Goal: Register for event/course

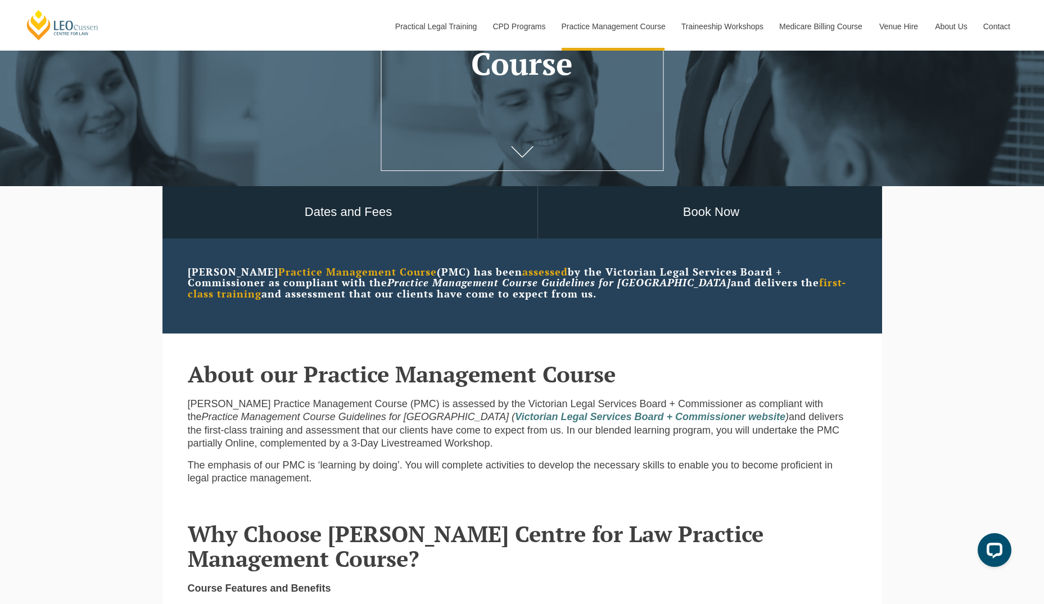
scroll to position [213, 0]
click at [495, 354] on header "About our Practice Management Course" at bounding box center [522, 359] width 669 height 53
drag, startPoint x: 495, startPoint y: 354, endPoint x: 445, endPoint y: 322, distance: 59.9
click at [445, 322] on header "Leo Cussen Practice Management Course (PMC) has been assessed by the Victorian …" at bounding box center [522, 285] width 669 height 95
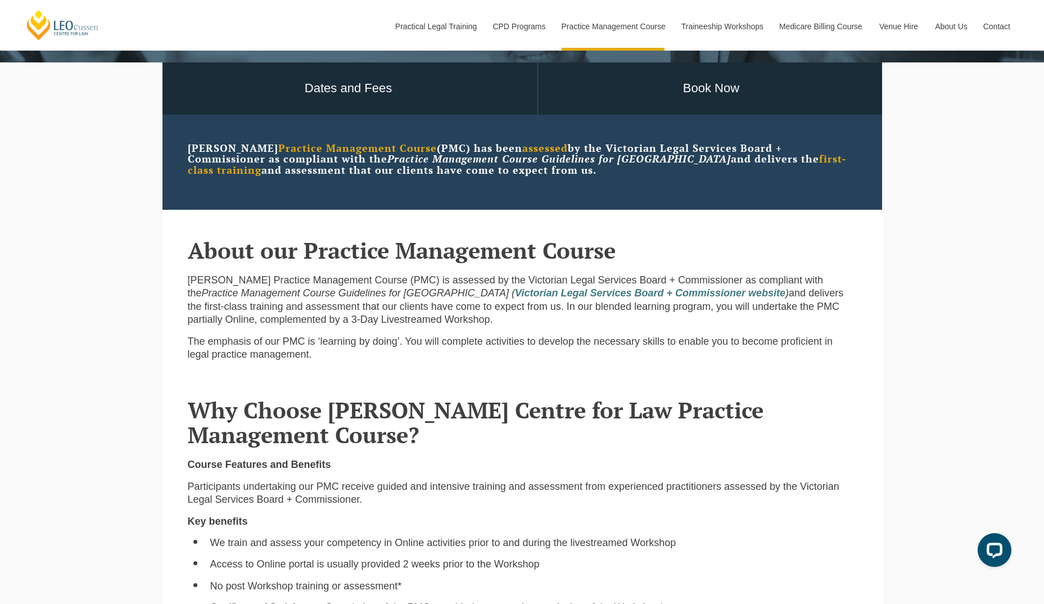
scroll to position [337, 0]
click at [445, 322] on p "Leo Cussen Practice Management Course (PMC) is assessed by the Victorian Legal …" at bounding box center [522, 299] width 669 height 53
click at [460, 274] on div "Leo Cussen Practice Management Course (PMC) is assessed by the Victorian Legal …" at bounding box center [522, 315] width 669 height 107
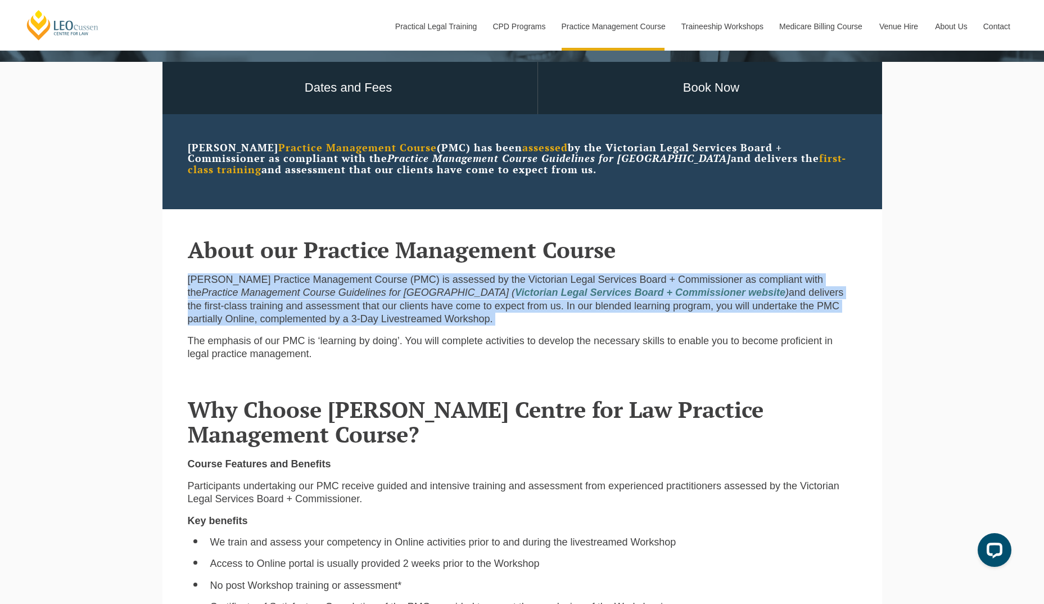
click at [460, 274] on div "Leo Cussen Practice Management Course (PMC) is assessed by the Victorian Legal …" at bounding box center [522, 315] width 669 height 107
click at [344, 326] on p "Leo Cussen Practice Management Course (PMC) is assessed by the Victorian Legal …" at bounding box center [522, 299] width 669 height 53
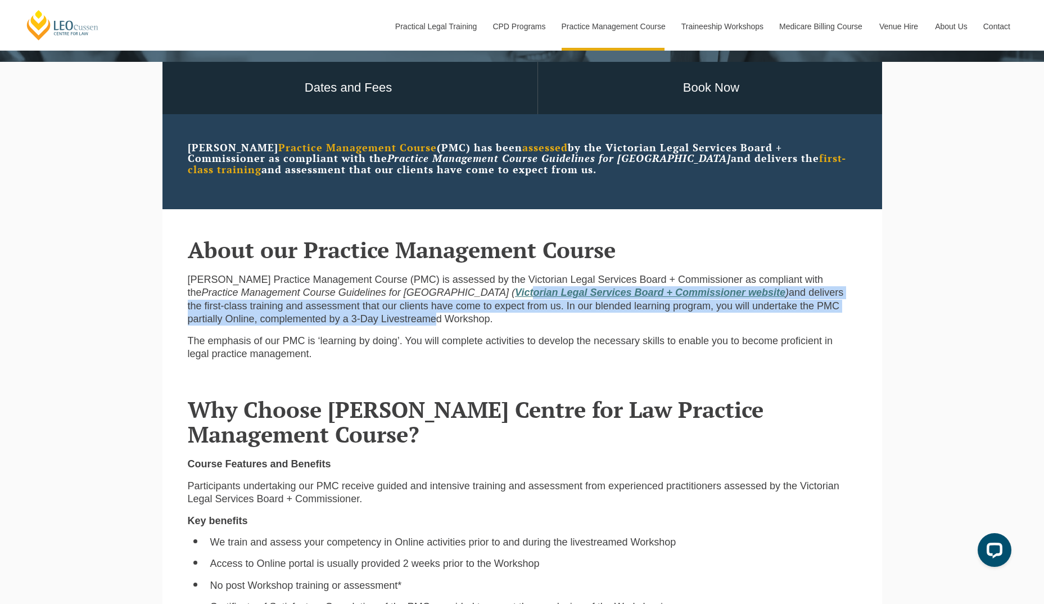
drag, startPoint x: 360, startPoint y: 318, endPoint x: 406, endPoint y: 294, distance: 52.0
click at [406, 294] on p "Leo Cussen Practice Management Course (PMC) is assessed by the Victorian Legal …" at bounding box center [522, 299] width 669 height 53
click at [515, 294] on strong "Victorian Legal Services Board + Commissioner website" at bounding box center [650, 292] width 270 height 11
click at [651, 311] on p "Leo Cussen Practice Management Course (PMC) is assessed by the Victorian Legal …" at bounding box center [522, 299] width 669 height 53
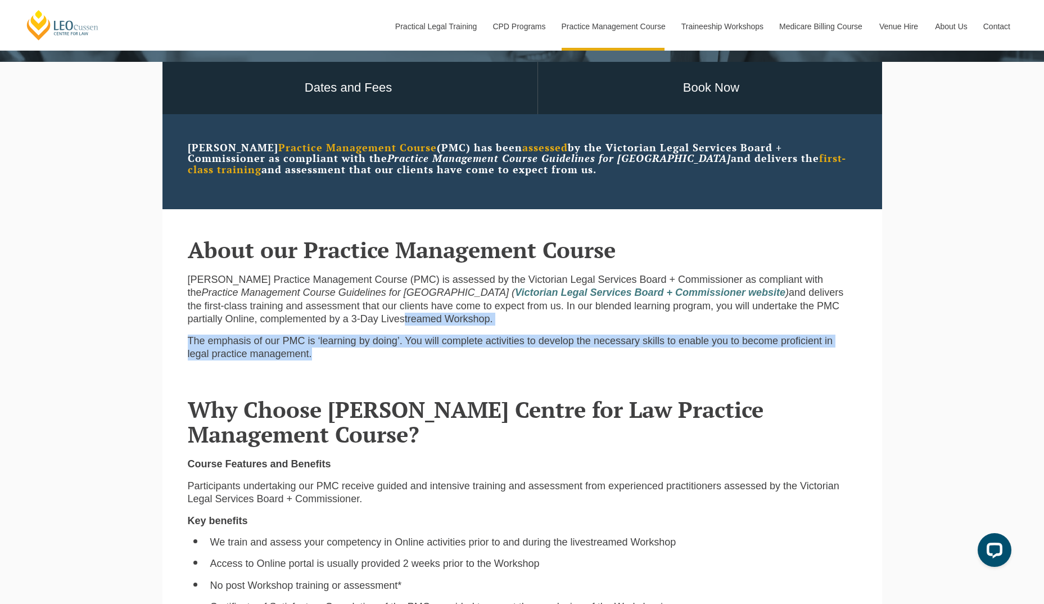
drag, startPoint x: 329, startPoint y: 316, endPoint x: 416, endPoint y: 352, distance: 93.7
click at [416, 352] on div "Leo Cussen Practice Management Course (PMC) is assessed by the Victorian Legal …" at bounding box center [522, 321] width 686 height 96
click at [416, 352] on p "The emphasis of our PMC is ‘learning by doing’. You will complete activities to…" at bounding box center [522, 347] width 669 height 26
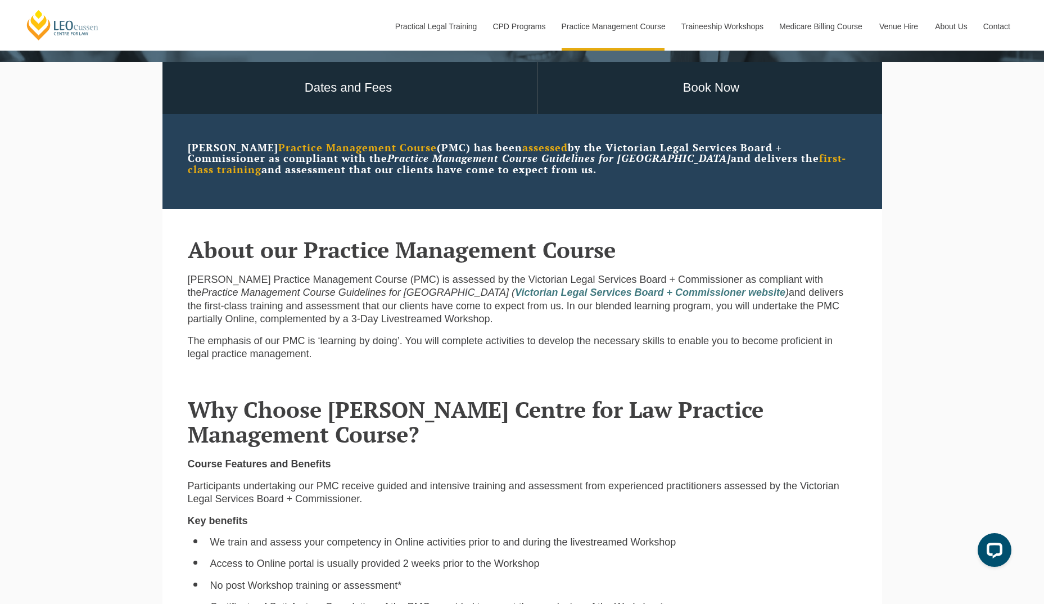
click at [416, 352] on p "The emphasis of our PMC is ‘learning by doing’. You will complete activities to…" at bounding box center [522, 347] width 669 height 26
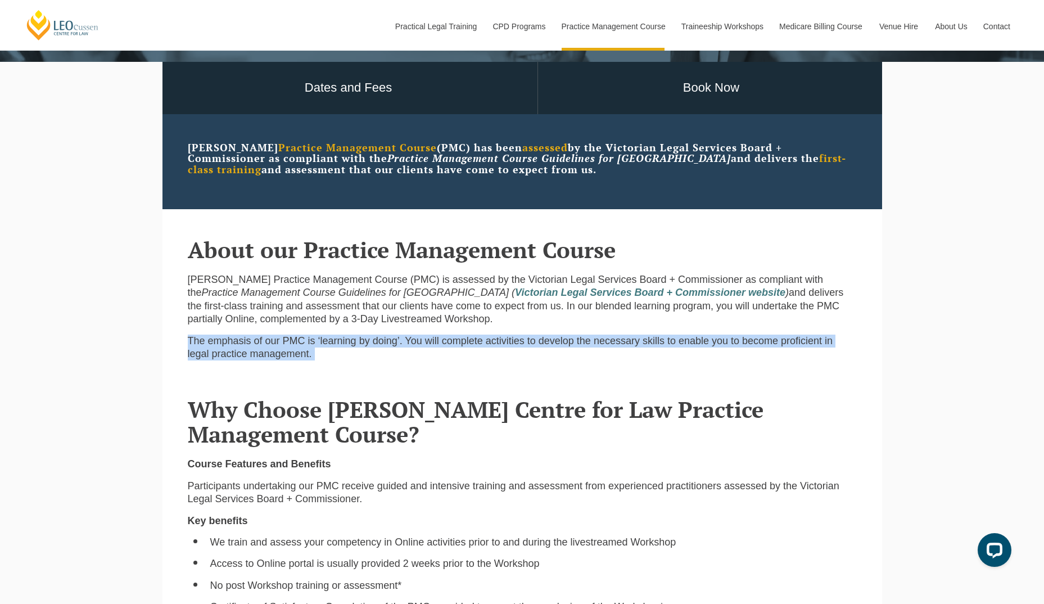
click at [416, 352] on p "The emphasis of our PMC is ‘learning by doing’. You will complete activities to…" at bounding box center [522, 347] width 669 height 26
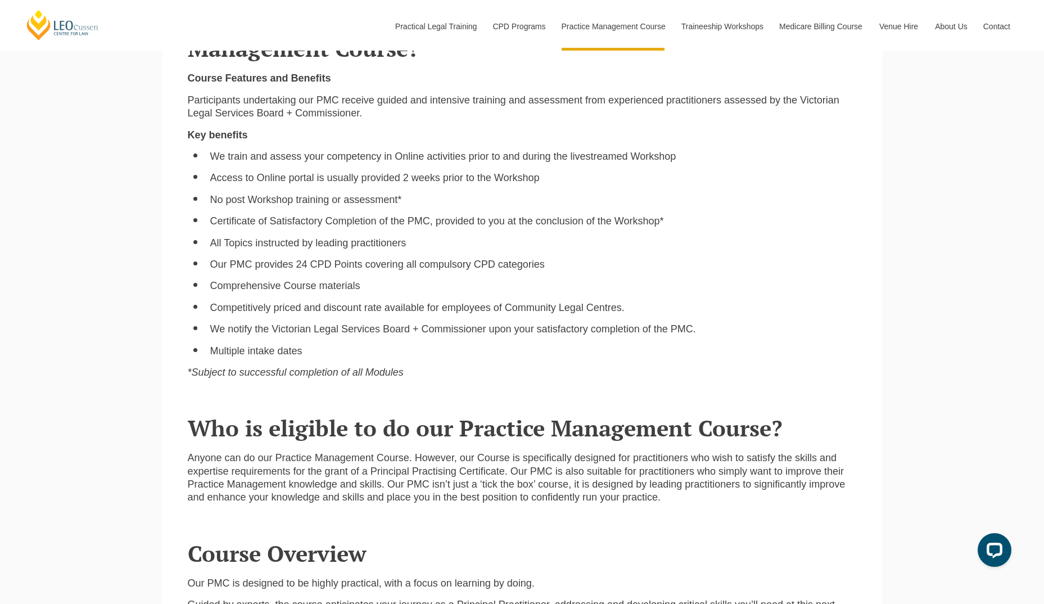
scroll to position [723, 0]
click at [312, 365] on div "Course Features and Benefits Participants undertaking our PMC receive guided an…" at bounding box center [522, 228] width 686 height 315
drag, startPoint x: 312, startPoint y: 365, endPoint x: 278, endPoint y: 328, distance: 50.1
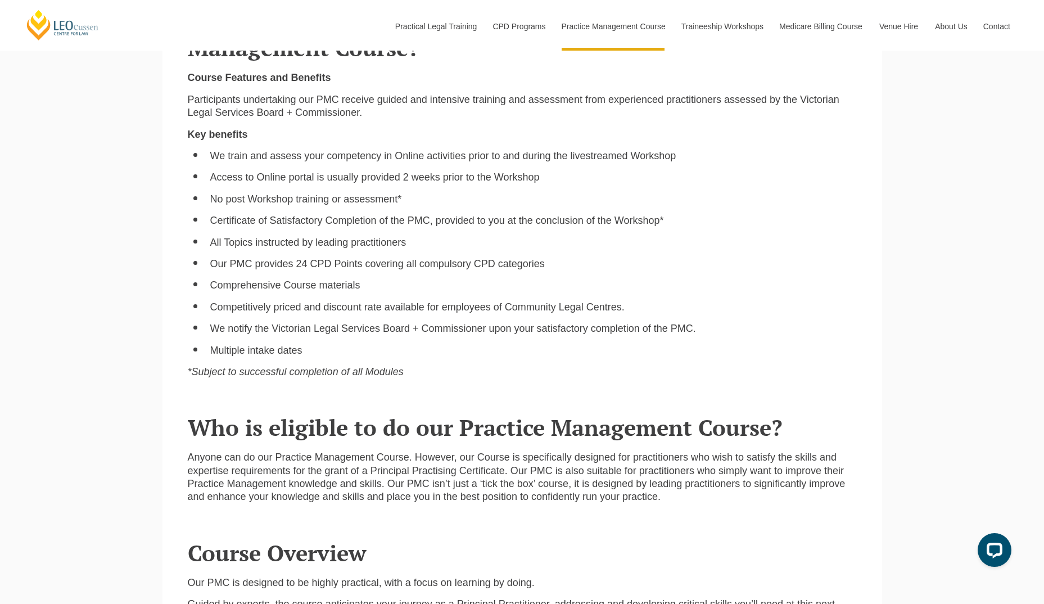
click at [278, 328] on li "We notify the Victorian Legal Services Board + Commissioner upon your satisfact…" at bounding box center [533, 328] width 646 height 13
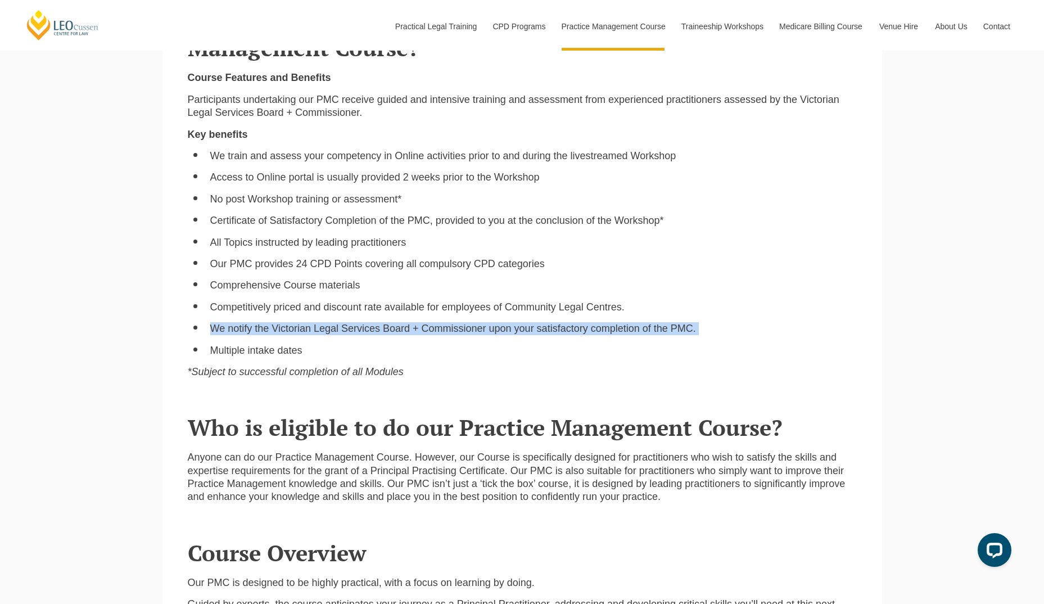
click at [278, 328] on li "We notify the Victorian Legal Services Board + Commissioner upon your satisfact…" at bounding box center [533, 328] width 646 height 13
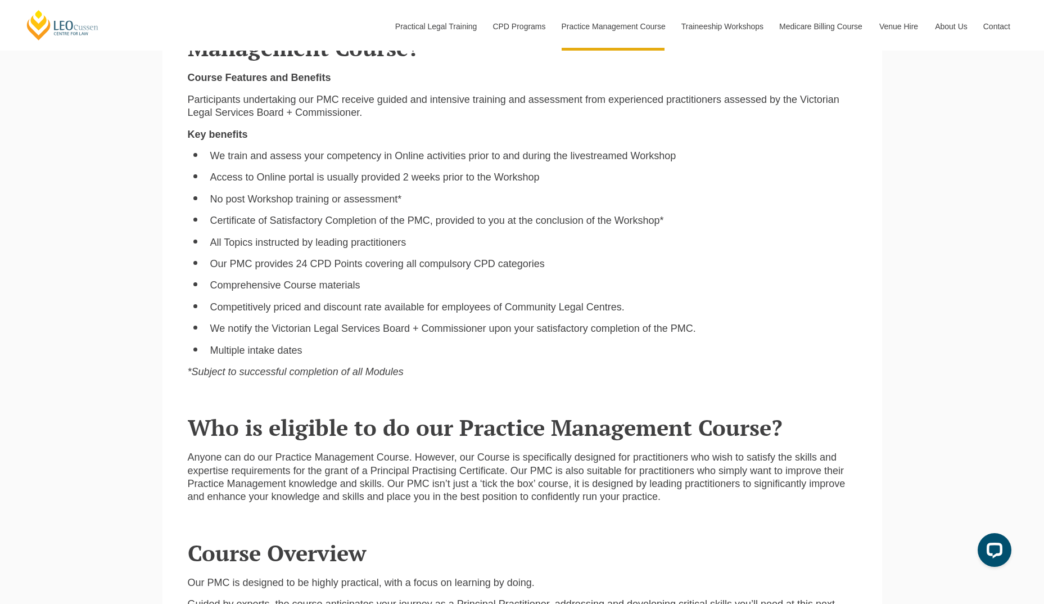
click at [500, 302] on ul "We train and assess your competency in Online activities prior to and during th…" at bounding box center [522, 253] width 669 height 207
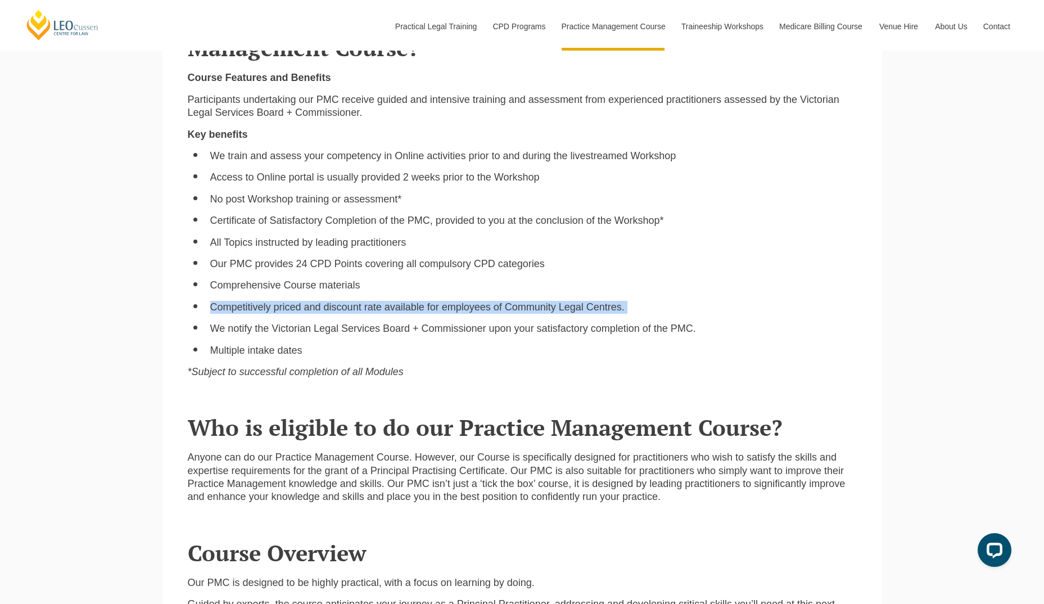
click at [500, 302] on ul "We train and assess your competency in Online activities prior to and during th…" at bounding box center [522, 253] width 669 height 207
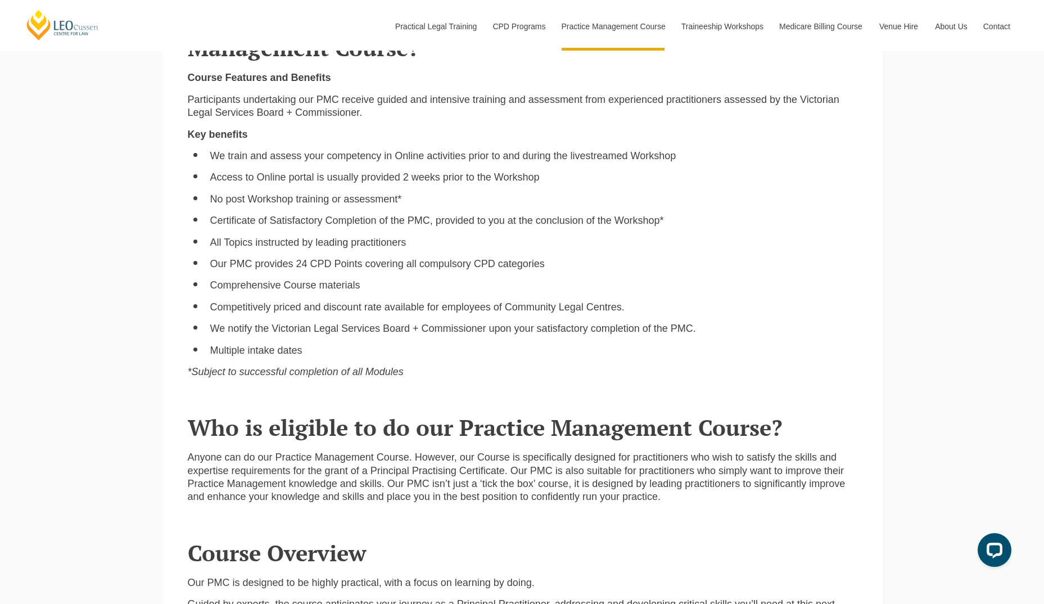
drag, startPoint x: 500, startPoint y: 302, endPoint x: 497, endPoint y: 322, distance: 19.8
click at [497, 322] on ul "We train and assess your competency in Online activities prior to and during th…" at bounding box center [522, 253] width 669 height 207
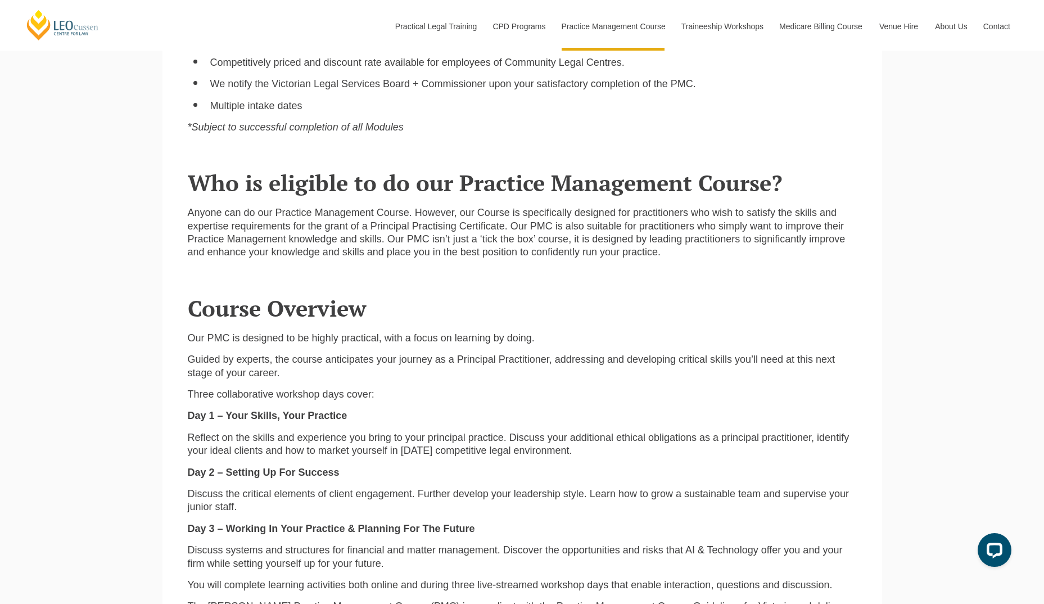
scroll to position [970, 0]
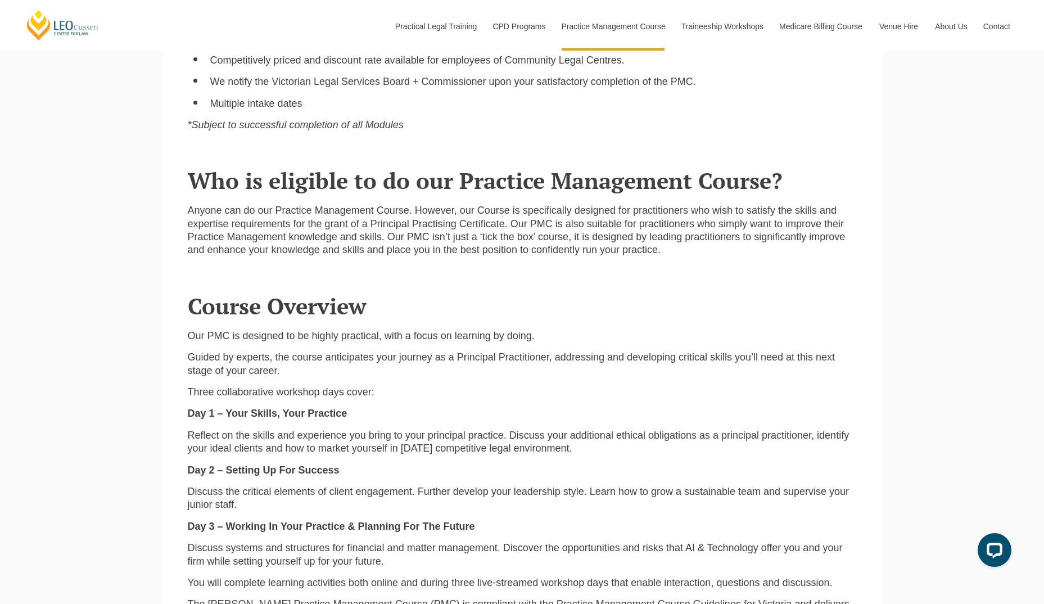
click at [338, 164] on header "Who is eligible to do our Practice Management Course?" at bounding box center [522, 166] width 669 height 53
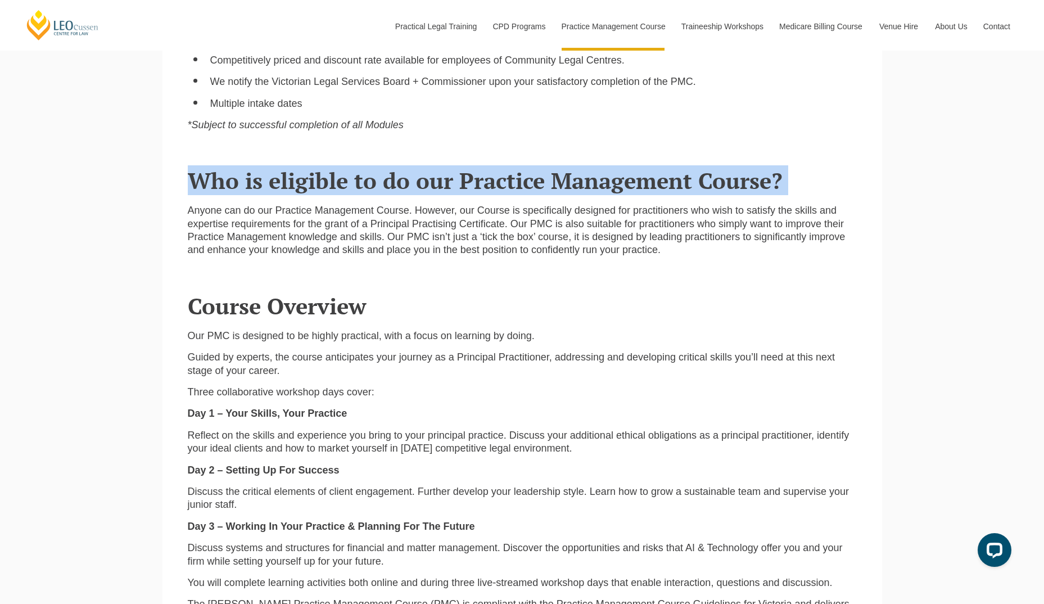
click at [338, 164] on header "Who is eligible to do our Practice Management Course?" at bounding box center [522, 166] width 669 height 53
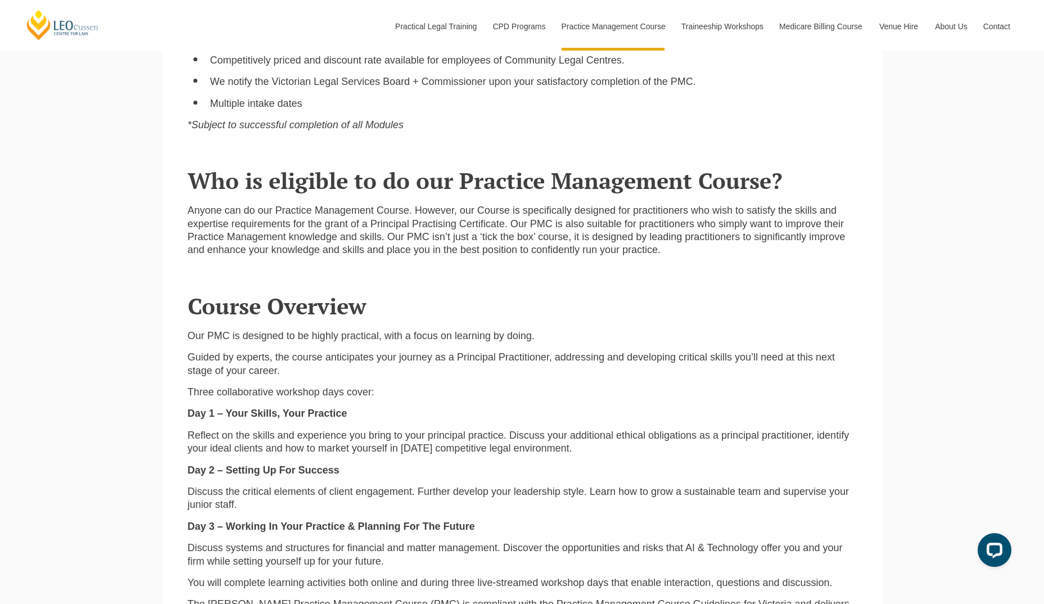
drag, startPoint x: 338, startPoint y: 164, endPoint x: 382, endPoint y: 200, distance: 56.3
click at [382, 200] on div "Anyone can do our Practice Management Course. However, our Course is specifical…" at bounding box center [522, 229] width 669 height 73
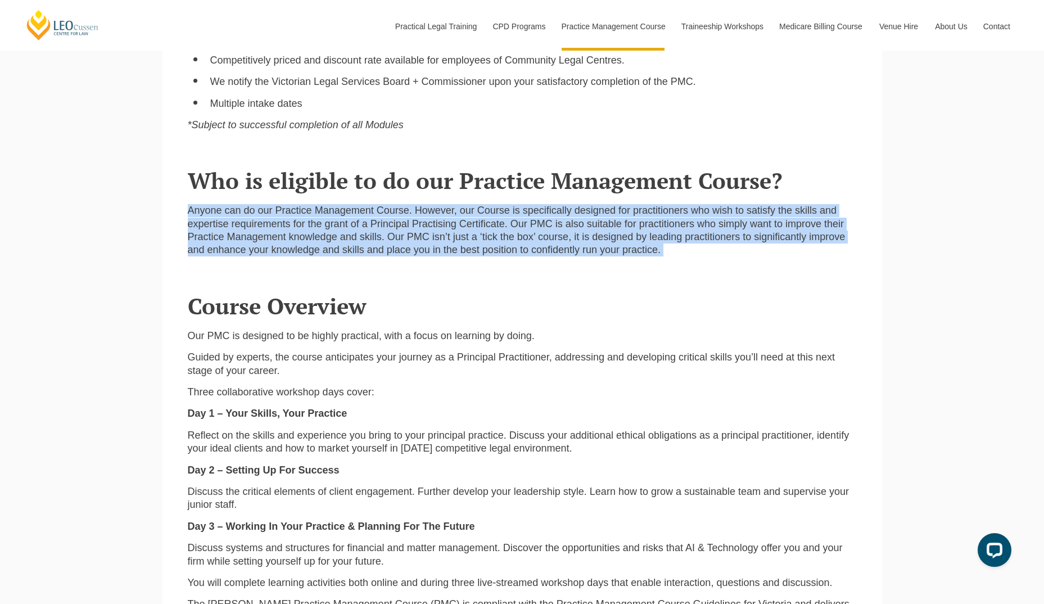
click at [382, 200] on div "Anyone can do our Practice Management Course. However, our Course is specifical…" at bounding box center [522, 229] width 669 height 73
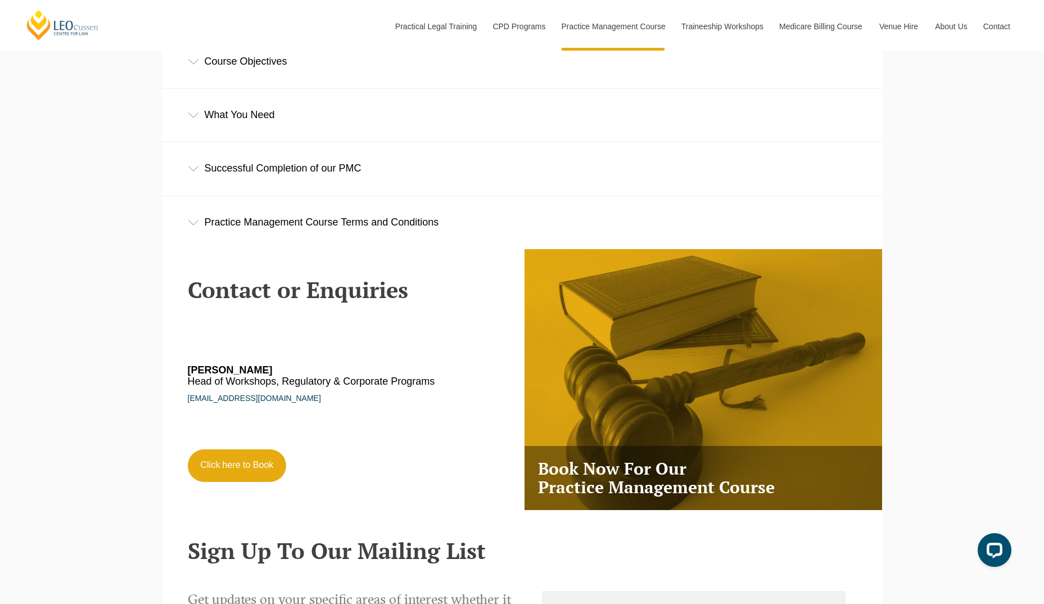
scroll to position [1828, 0]
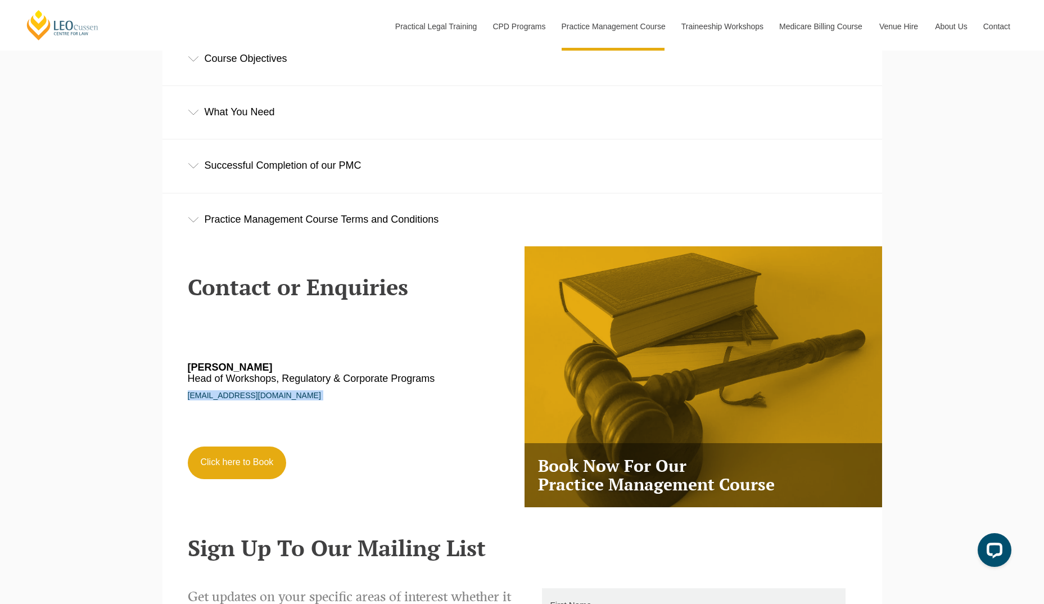
drag, startPoint x: 304, startPoint y: 405, endPoint x: 183, endPoint y: 400, distance: 121.5
click at [183, 400] on div "Contact or Enquiries Tom O'Gorman Head of Workshops, Regulatory & Corporate Pro…" at bounding box center [350, 369] width 343 height 246
copy link "togorman@leocussen.edu.au"
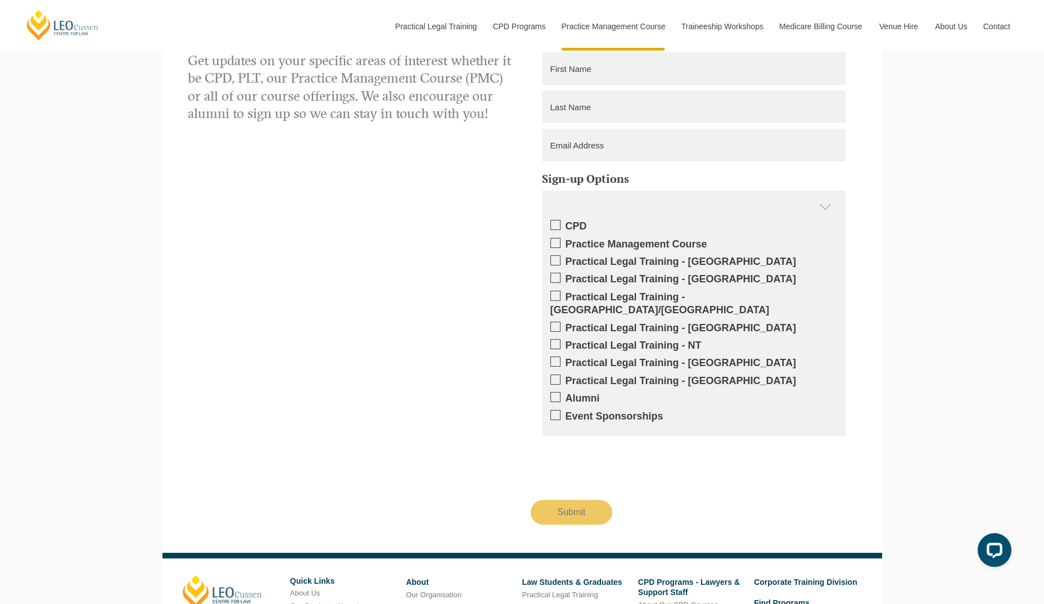
scroll to position [2366, 0]
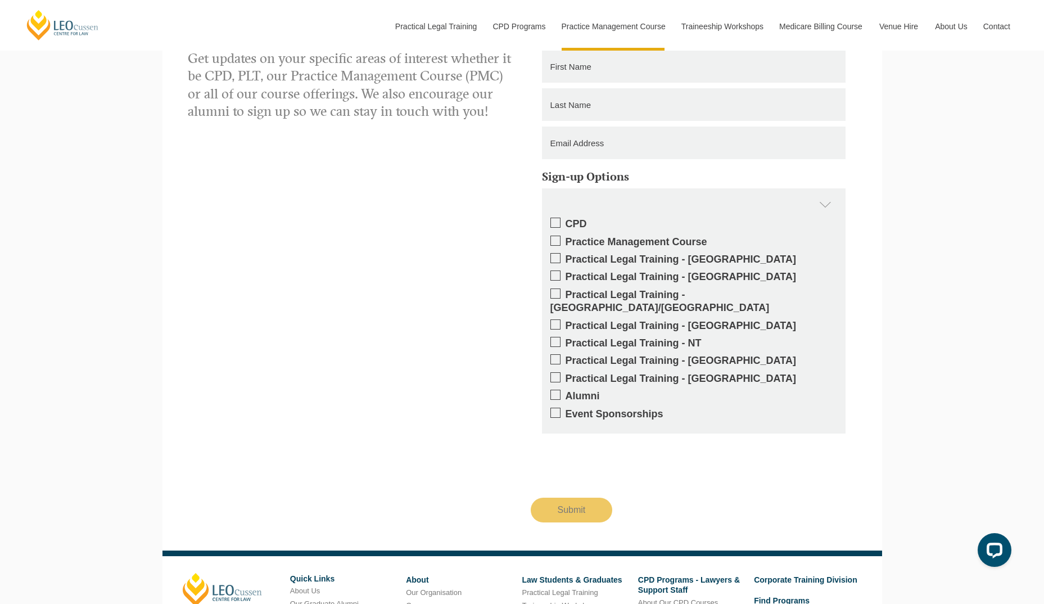
click at [560, 265] on label "Practical Legal Training - VIC" at bounding box center [693, 259] width 287 height 13
click at [565, 255] on input "Practical Legal Training - VIC" at bounding box center [565, 255] width 0 height 0
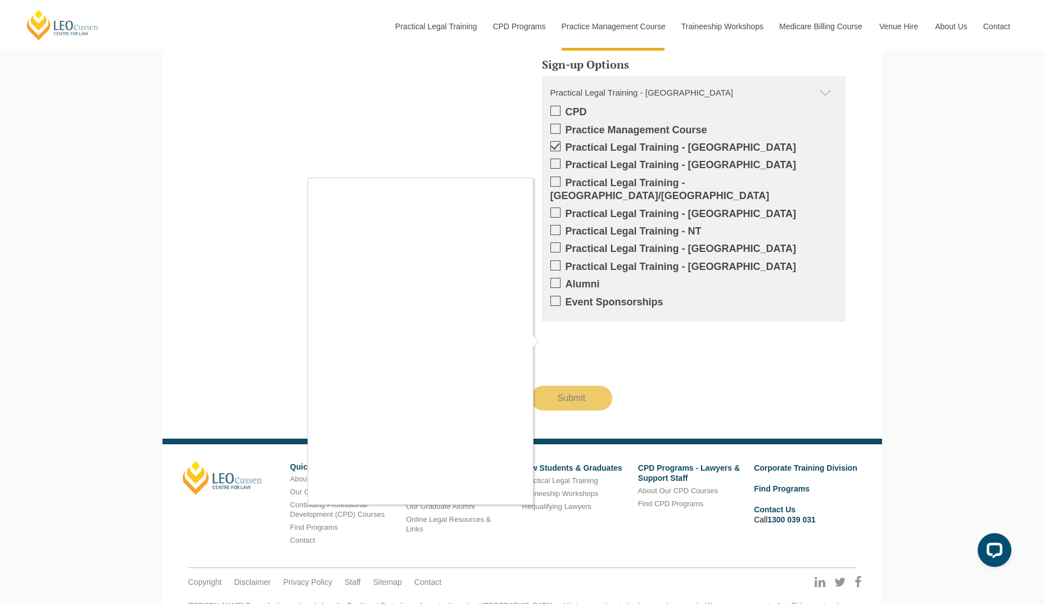
scroll to position [2479, 0]
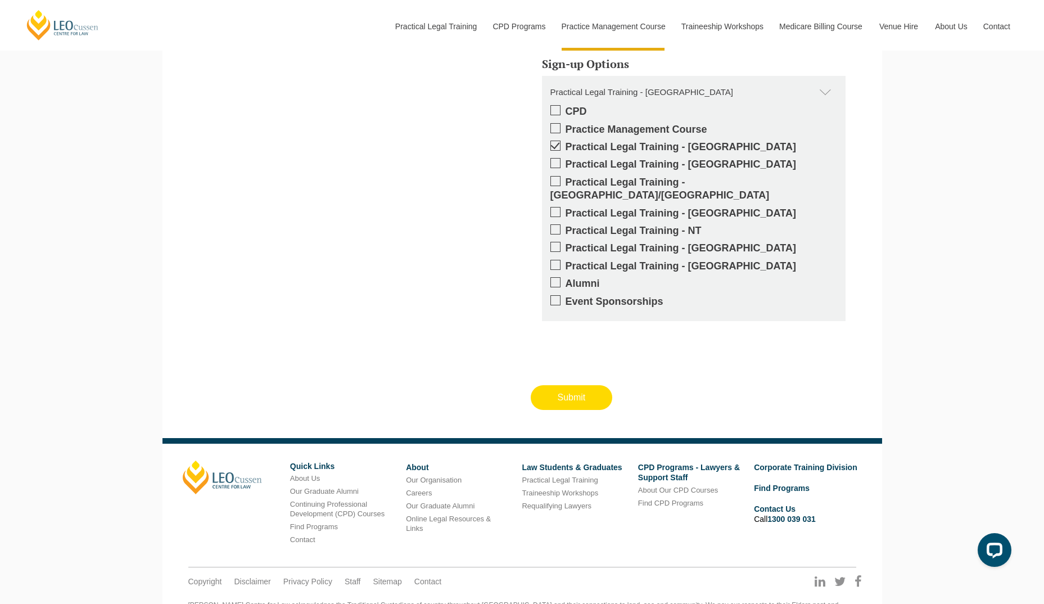
click at [576, 393] on input "Submit" at bounding box center [572, 397] width 82 height 25
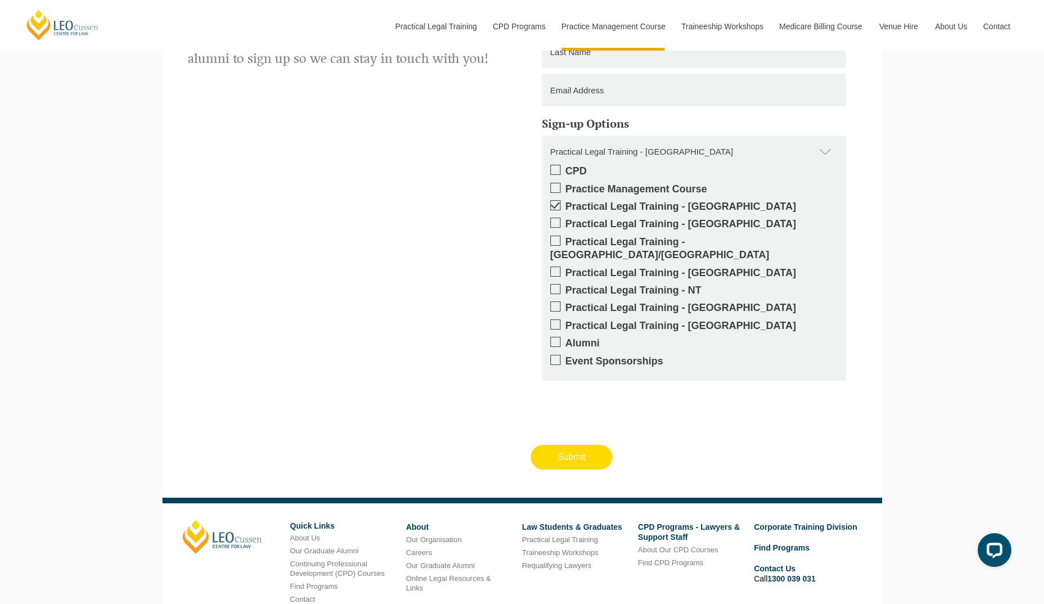
click at [576, 446] on input "Submit" at bounding box center [572, 457] width 82 height 25
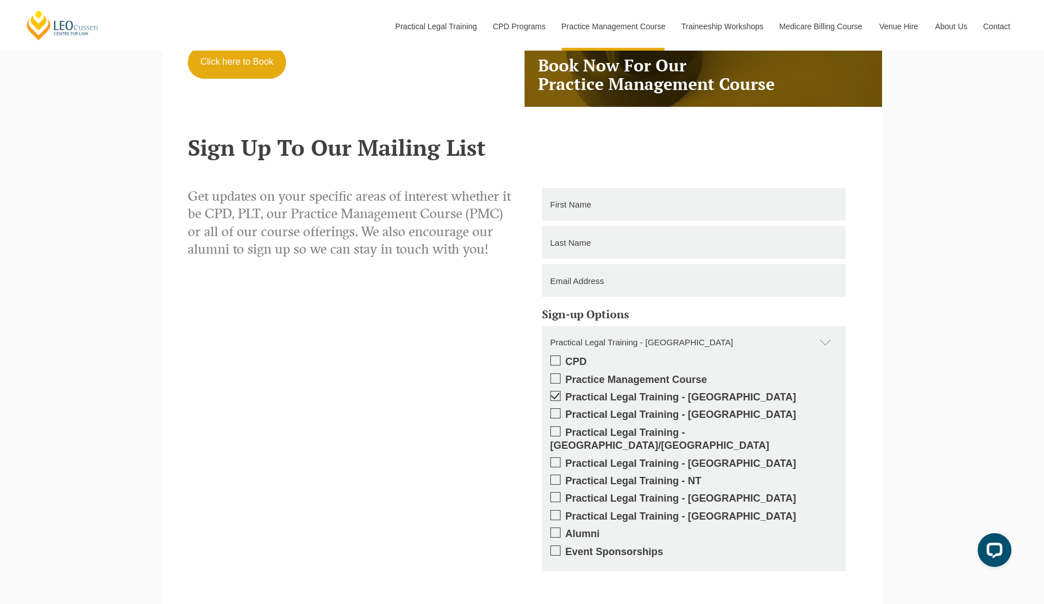
scroll to position [2228, 0]
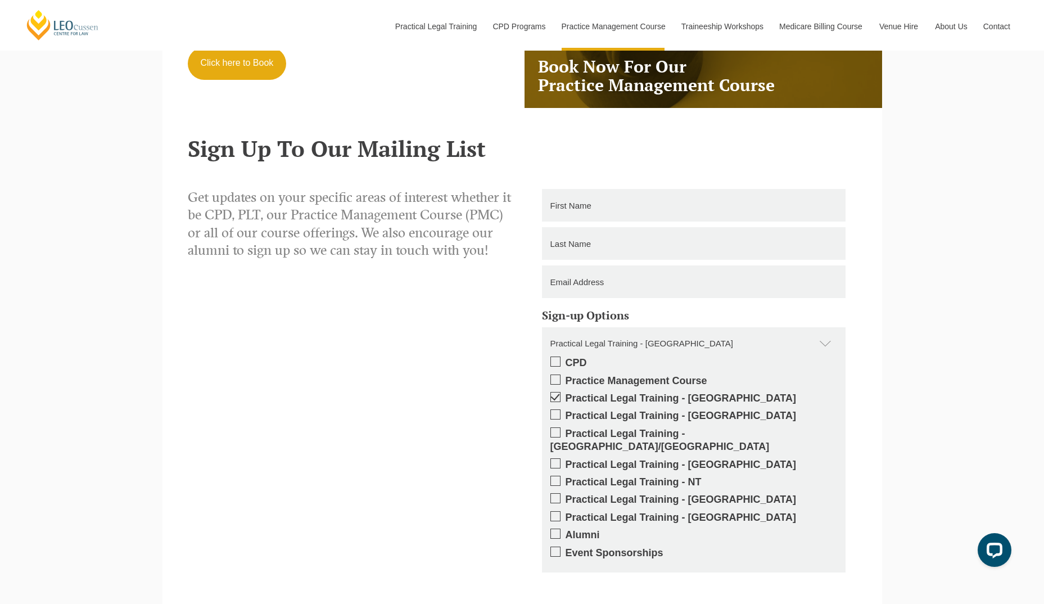
click at [596, 215] on input "text" at bounding box center [694, 205] width 304 height 33
type input "Ishaan"
type input "Mehta"
type input "ishaan.mehta@education.vic.gov.au"
type input "0370221773"
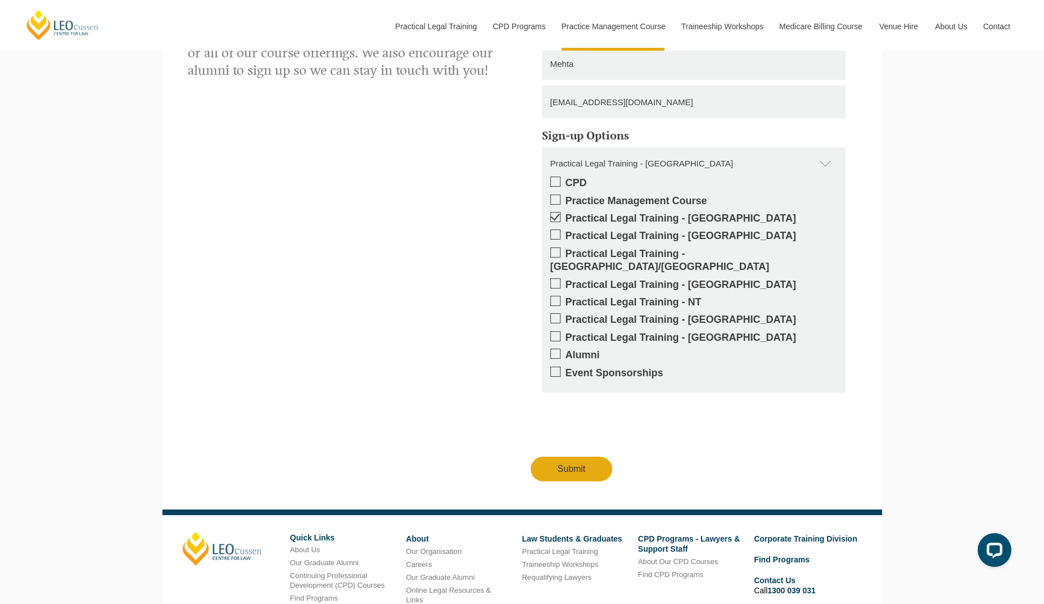
scroll to position [2410, 0]
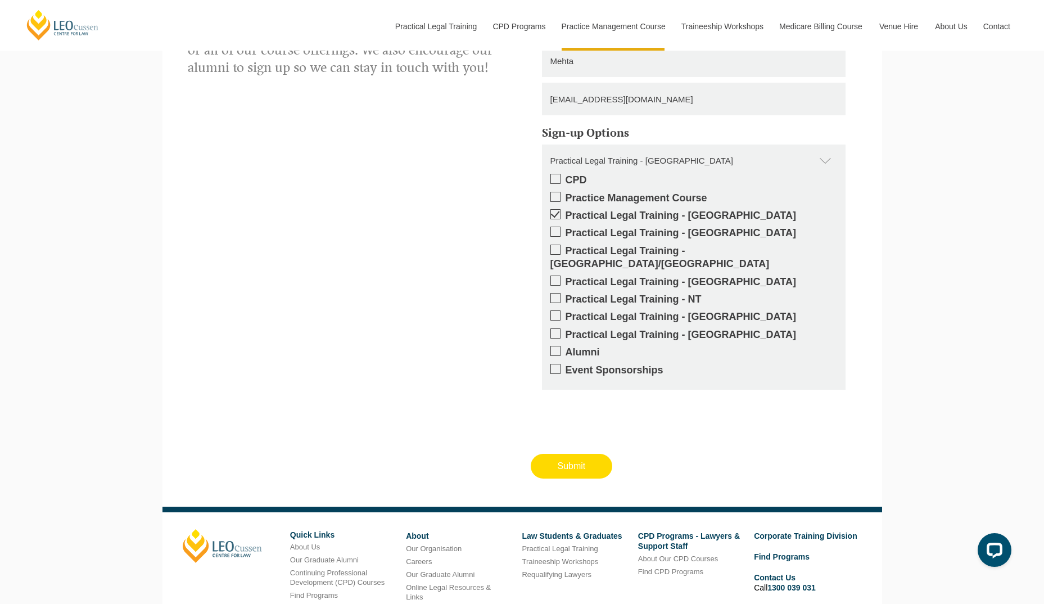
click at [576, 458] on input "Submit" at bounding box center [572, 466] width 82 height 25
type input "Submitting"
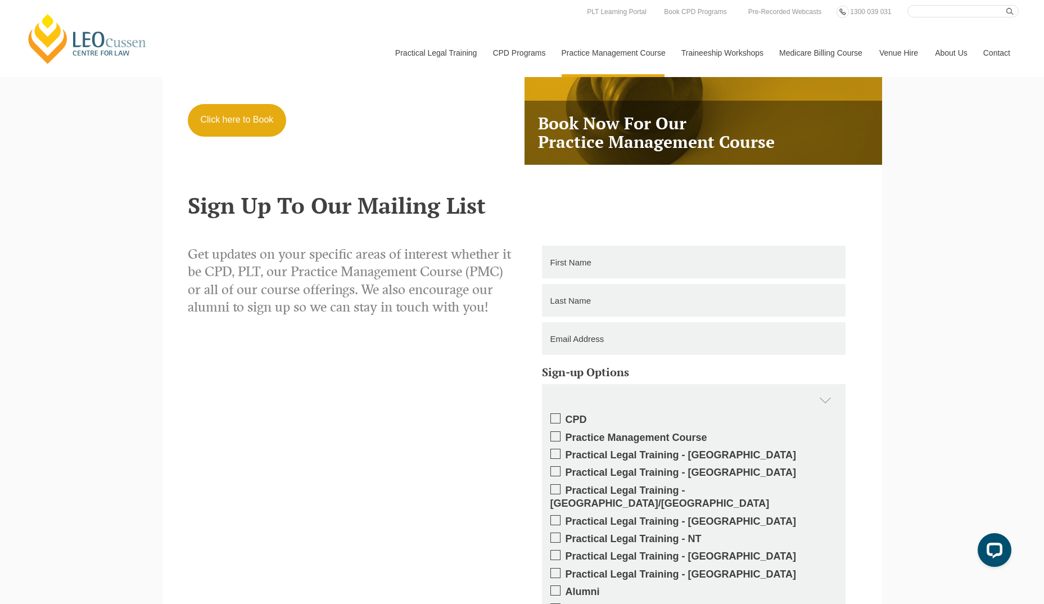
click at [419, 295] on p "Get updates on your specific areas of interest whether it be CPD, PLT, our Prac…" at bounding box center [351, 281] width 326 height 70
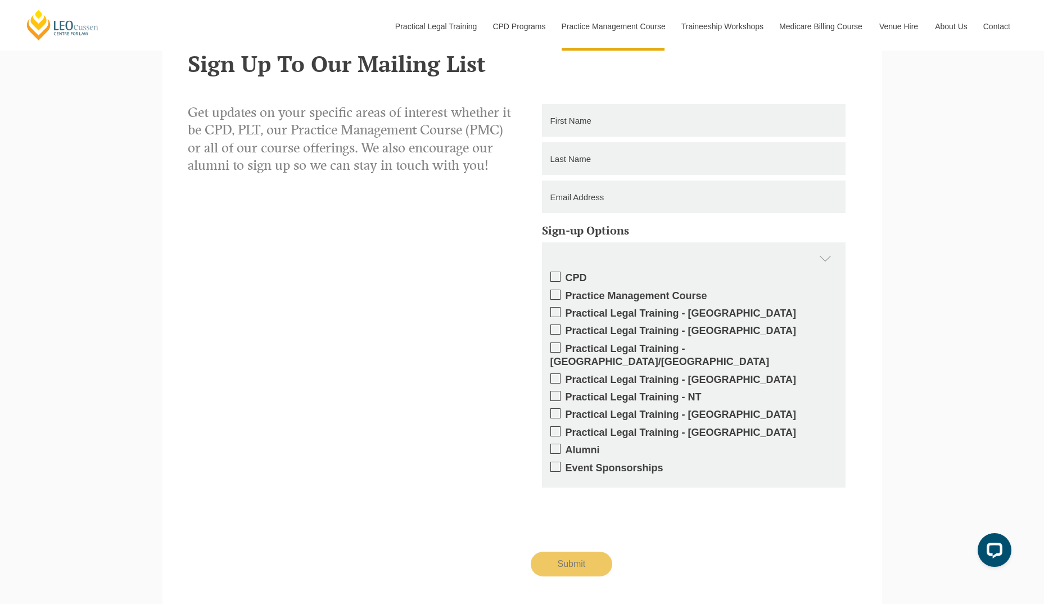
scroll to position [2313, 0]
click at [419, 295] on div "Get updates on your specific areas of interest whether it be CPD, PLT, our Prac…" at bounding box center [522, 339] width 686 height 472
copy h5 "Sign"
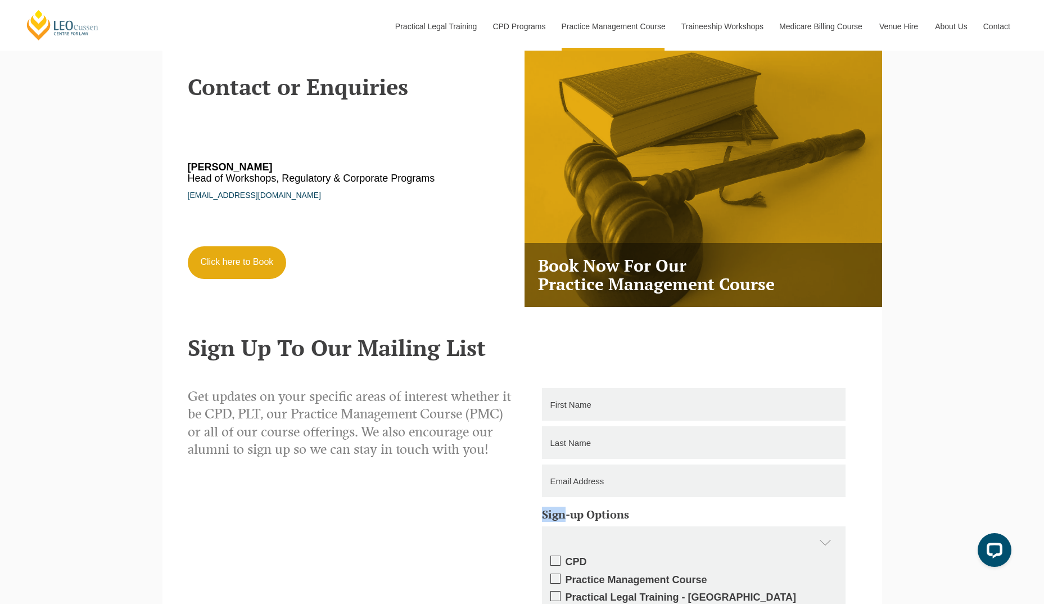
scroll to position [2028, 0]
click at [278, 183] on h6 "Tom O'Gorman Head of Workshops, Regulatory & Corporate Programs" at bounding box center [334, 173] width 293 height 22
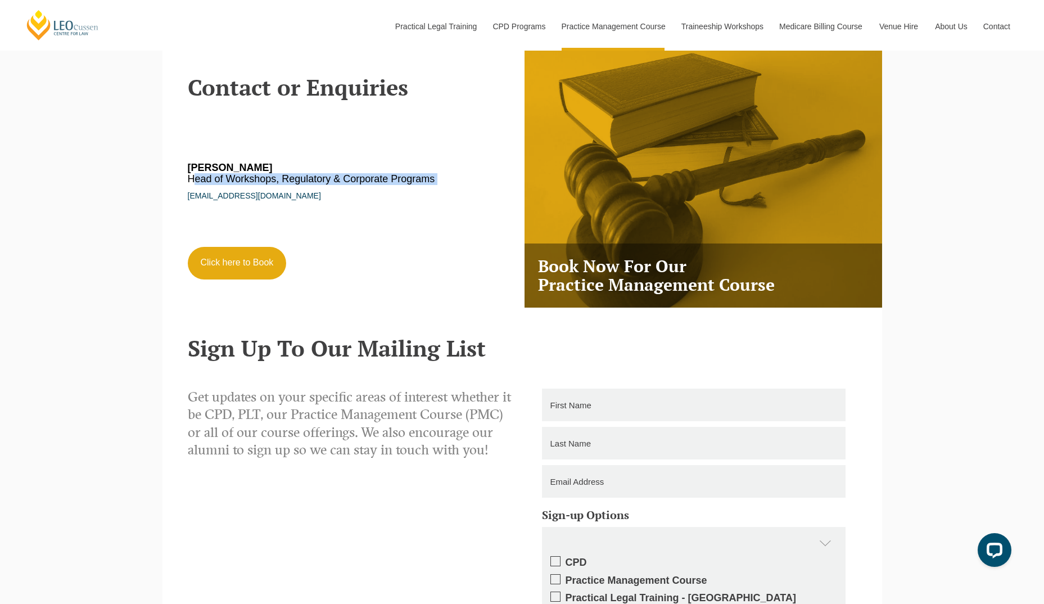
click at [278, 183] on h6 "Tom O'Gorman Head of Workshops, Regulatory & Corporate Programs" at bounding box center [334, 173] width 293 height 22
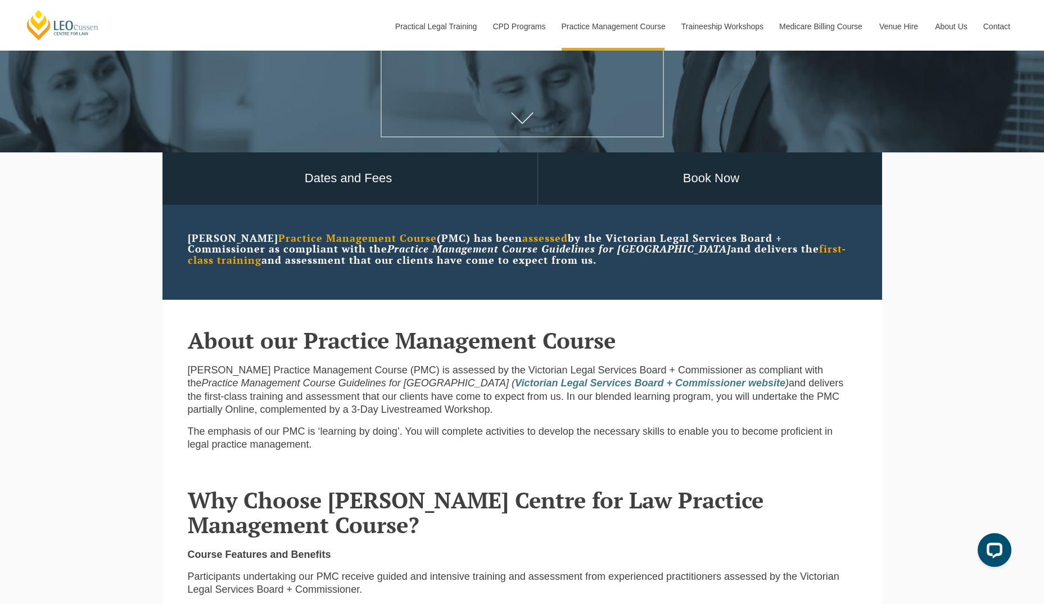
scroll to position [286, 0]
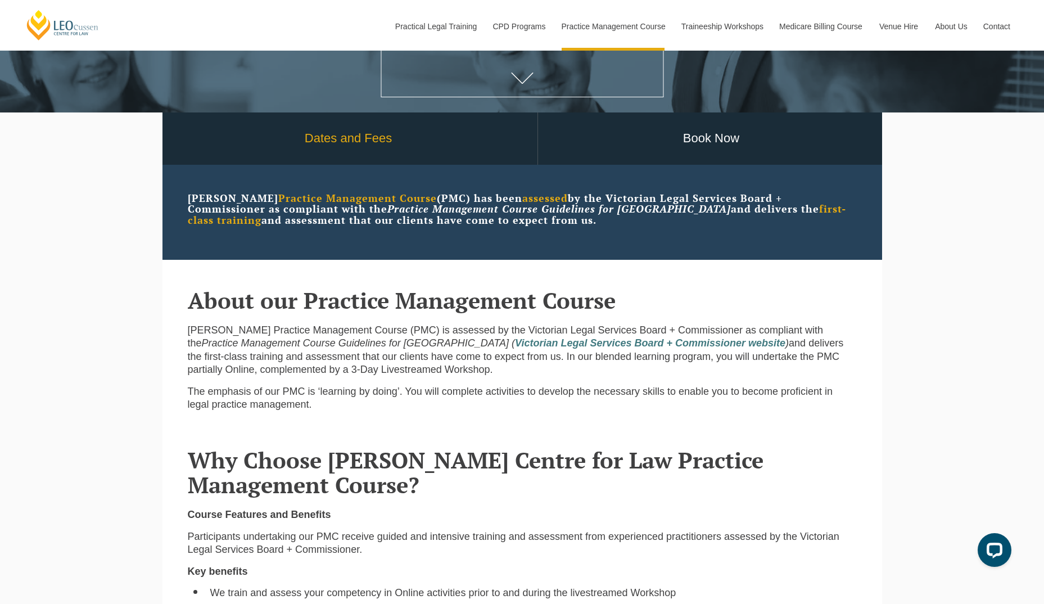
click at [346, 133] on link "Dates and Fees" at bounding box center [349, 138] width 378 height 52
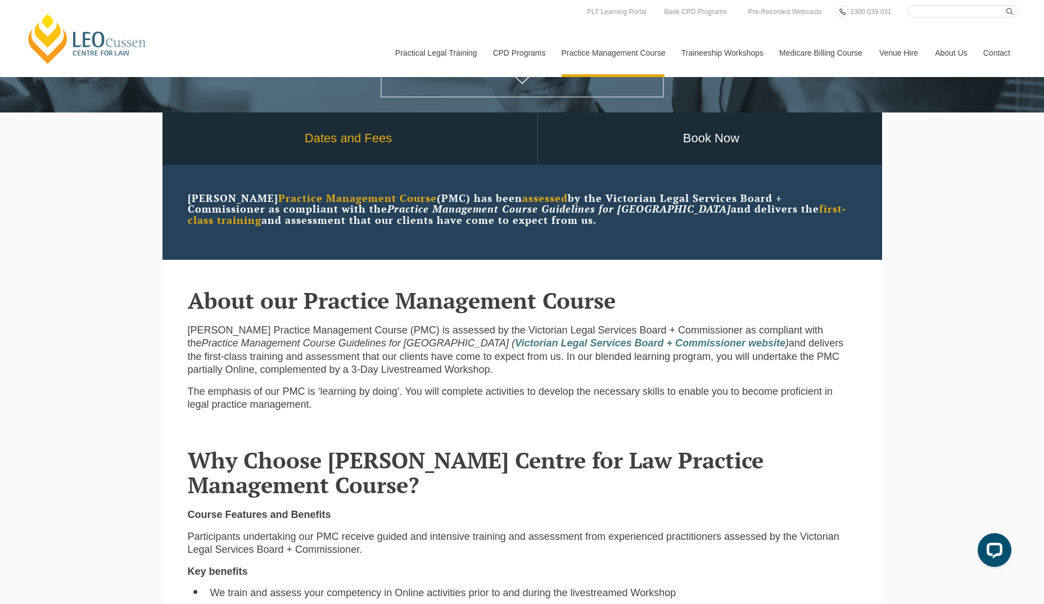
click at [414, 144] on link "Dates and Fees" at bounding box center [349, 138] width 378 height 52
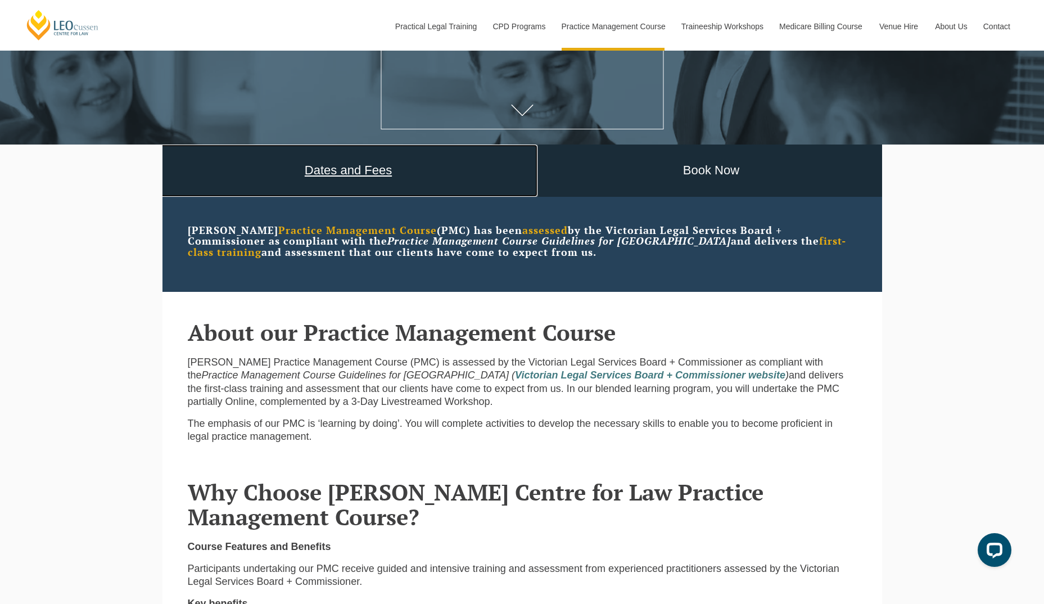
scroll to position [241, 0]
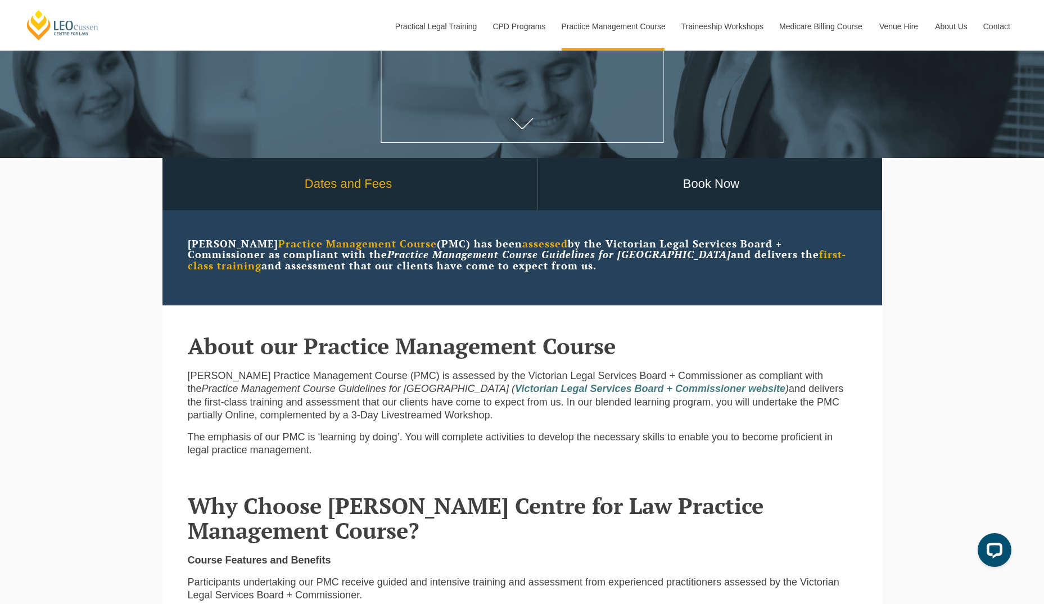
click at [359, 173] on link "Dates and Fees" at bounding box center [349, 184] width 378 height 52
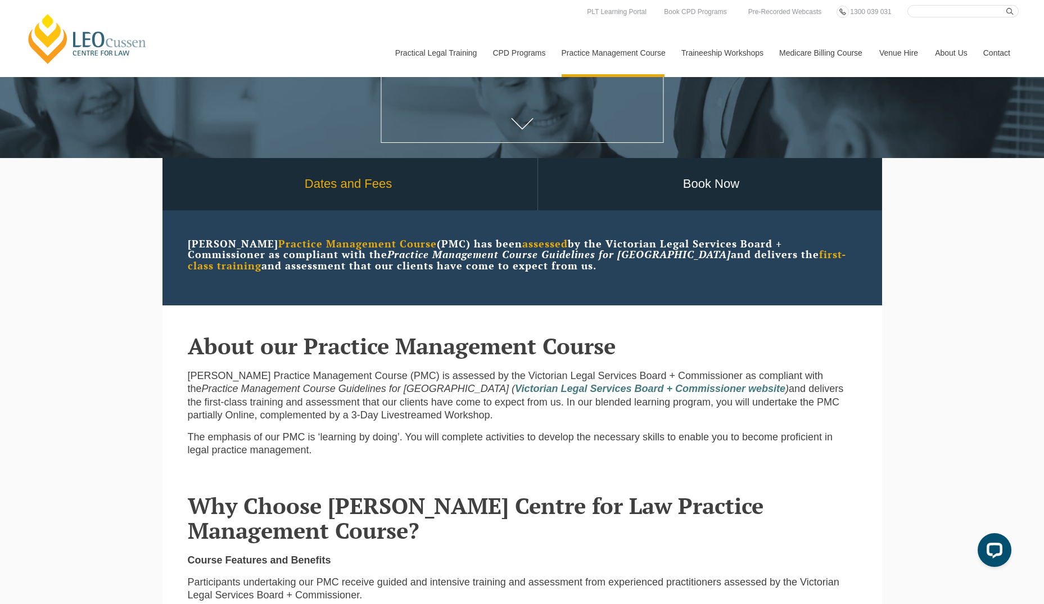
click at [366, 193] on link "Dates and Fees" at bounding box center [349, 184] width 378 height 52
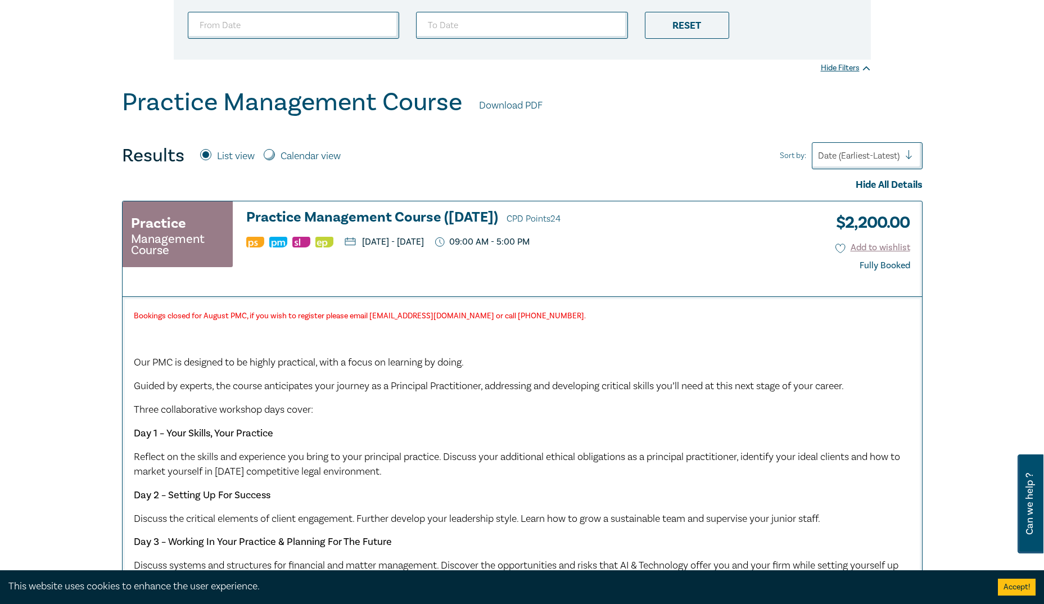
scroll to position [221, 0]
click at [125, 365] on div "Bookings closed for August PMC, if you wish to register please email [EMAIL_ADD…" at bounding box center [522, 528] width 799 height 467
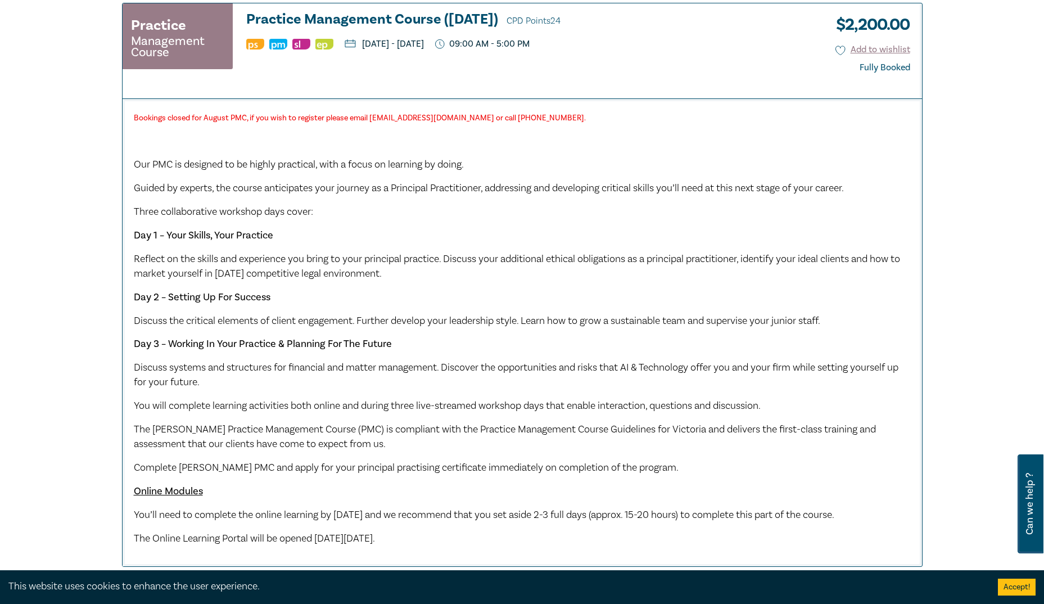
scroll to position [417, 0]
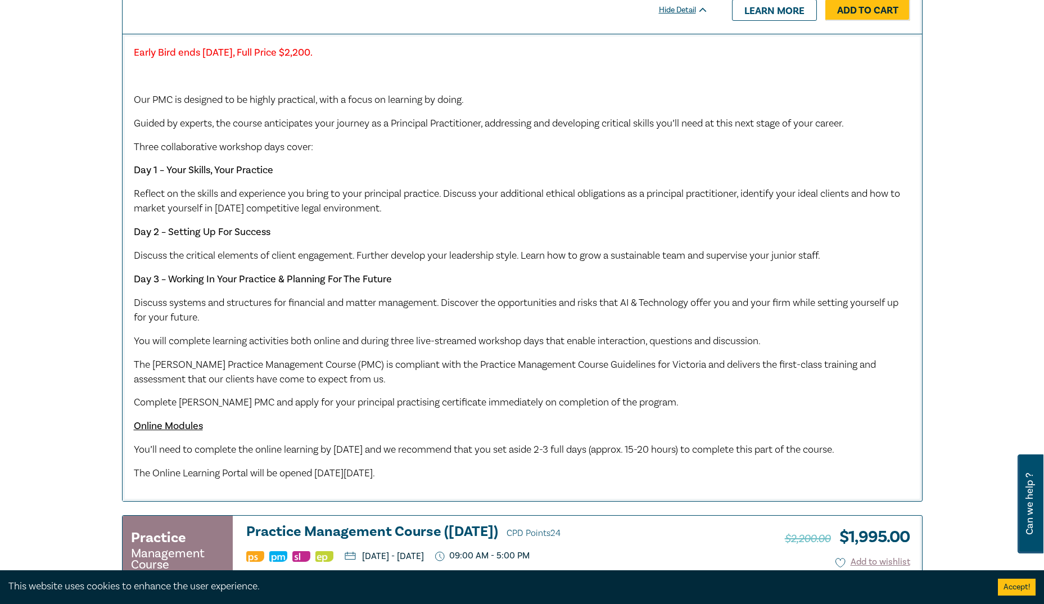
click at [87, 360] on div "Filter by: Ethics & Professional Responsibility Substantive Law Professional Sk…" at bounding box center [522, 65] width 1044 height 2137
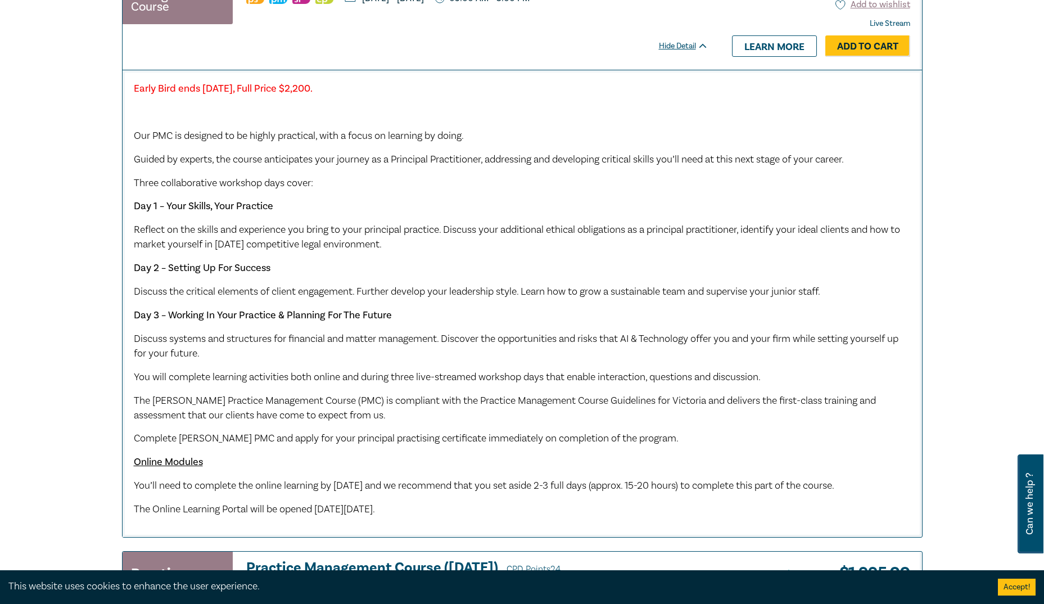
scroll to position [1061, 0]
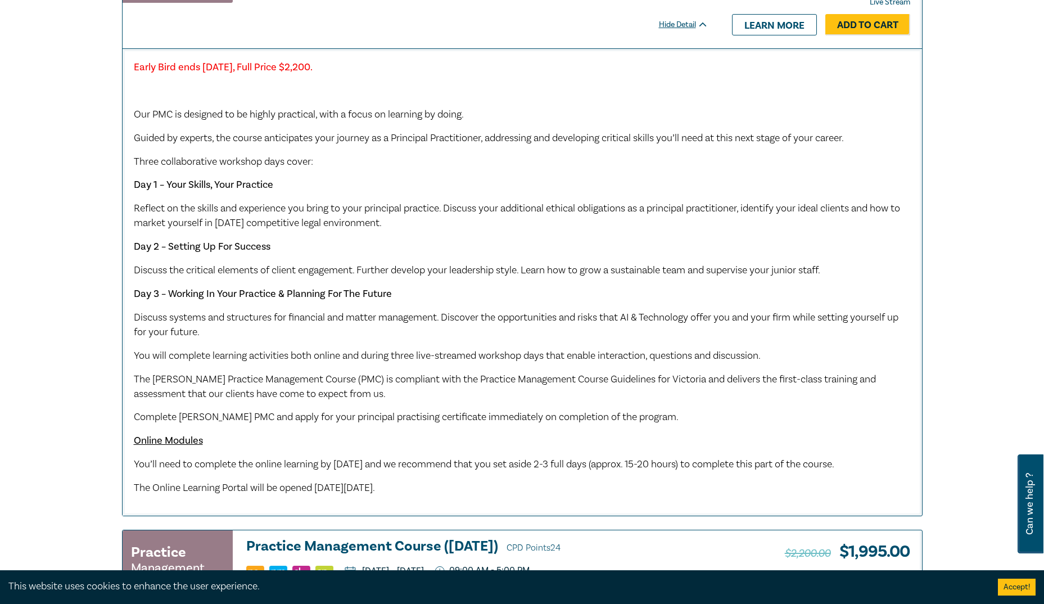
click at [94, 397] on div "Filter by: Ethics & Professional Responsibility Substantive Law Professional Sk…" at bounding box center [522, 79] width 1044 height 2137
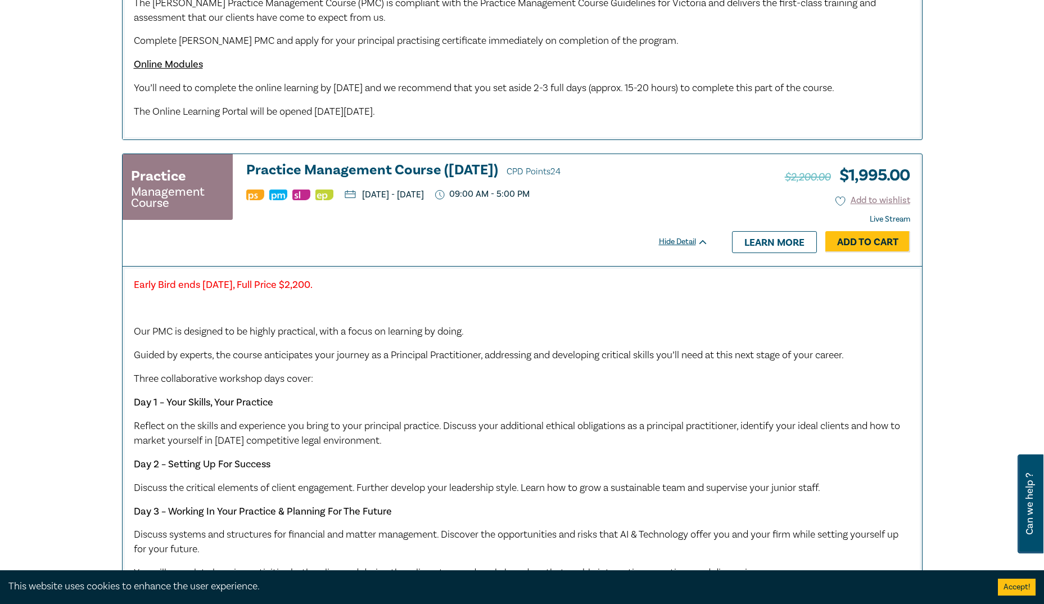
scroll to position [1441, 0]
